Goal: Check status

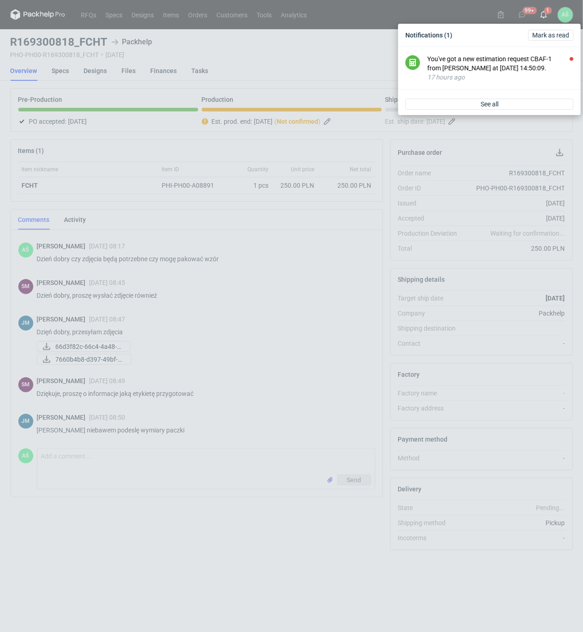
scroll to position [41, 0]
click at [351, 223] on div "Notifications (1) [PERSON_NAME] as read You've got a new estimation request CBA…" at bounding box center [291, 316] width 583 height 632
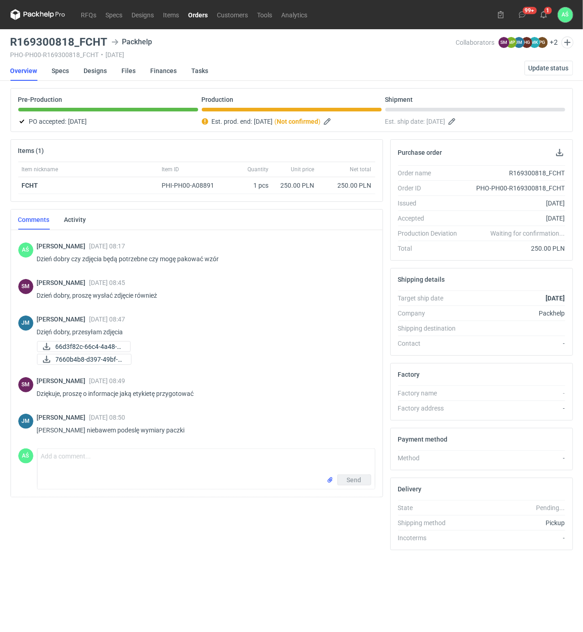
click at [199, 15] on link "Orders" at bounding box center [198, 14] width 29 height 11
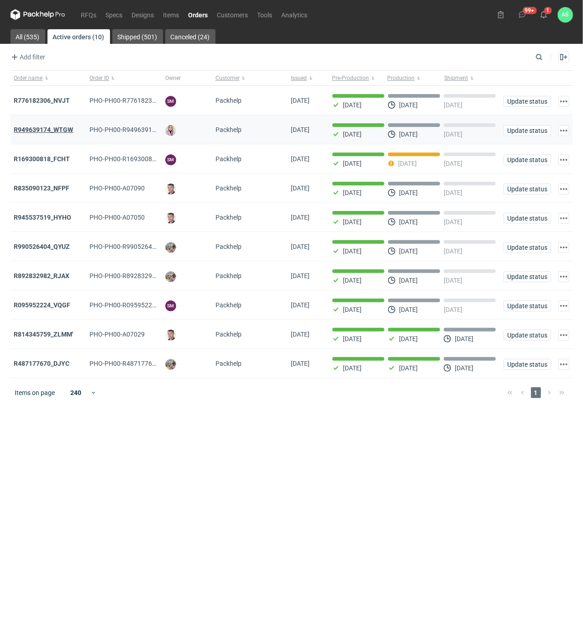
click at [64, 130] on strong "R949639174_WTGW" at bounding box center [43, 129] width 59 height 7
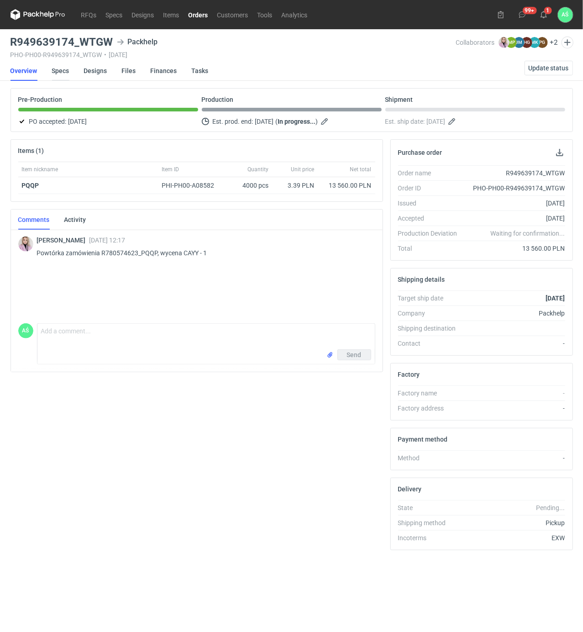
click at [68, 67] on link "Specs" at bounding box center [60, 71] width 17 height 20
